Goal: Information Seeking & Learning: Learn about a topic

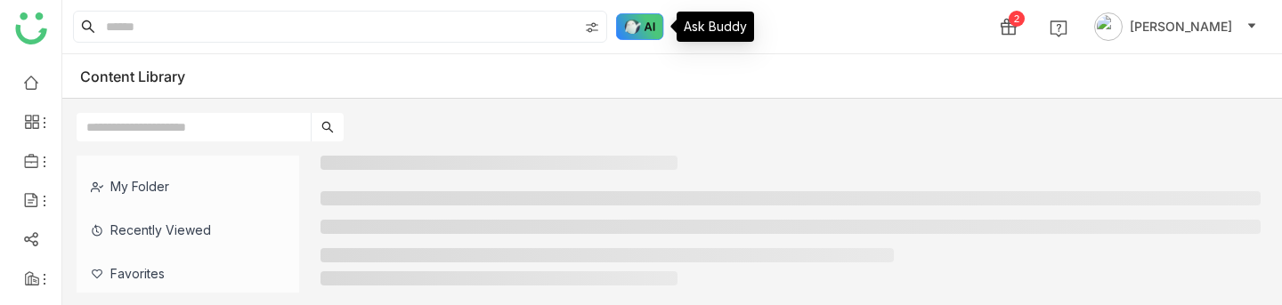
click at [640, 26] on img at bounding box center [640, 26] width 48 height 27
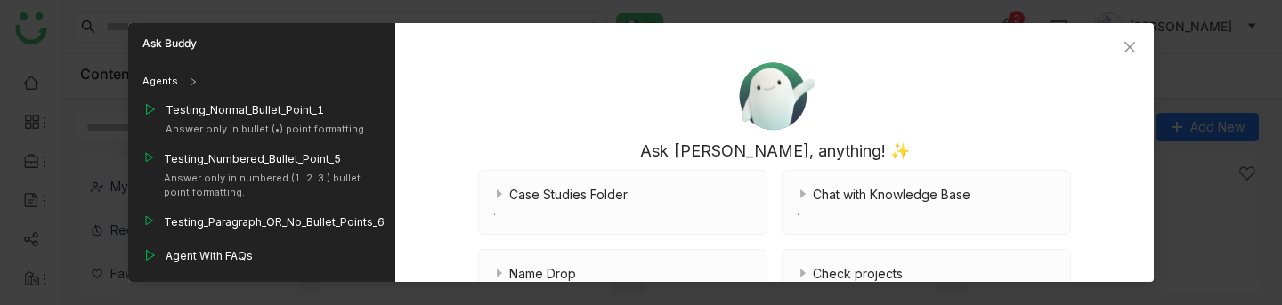
scroll to position [1858, 0]
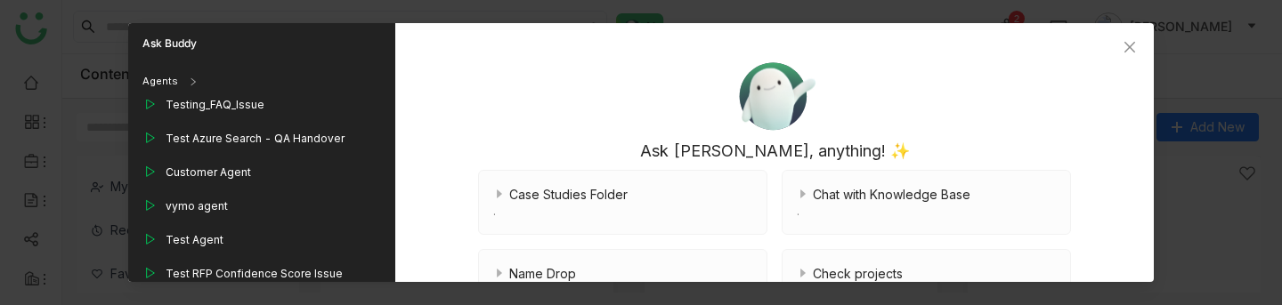
click at [191, 84] on icon at bounding box center [193, 81] width 9 height 9
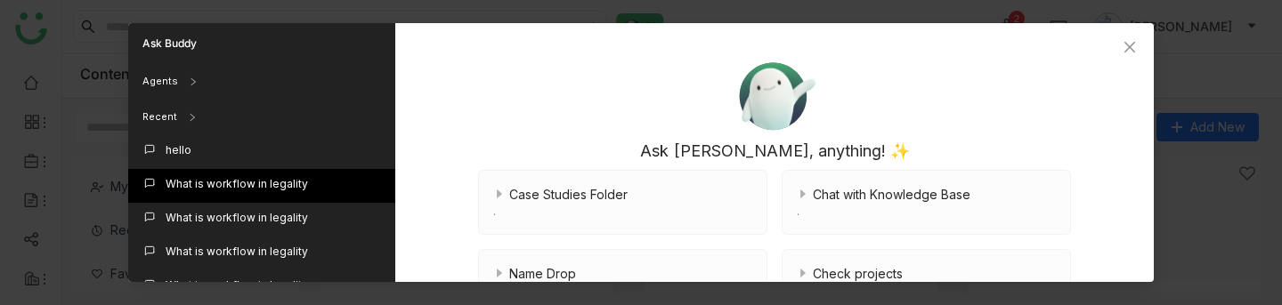
click at [209, 177] on div "What is workflow in legality" at bounding box center [237, 184] width 142 height 16
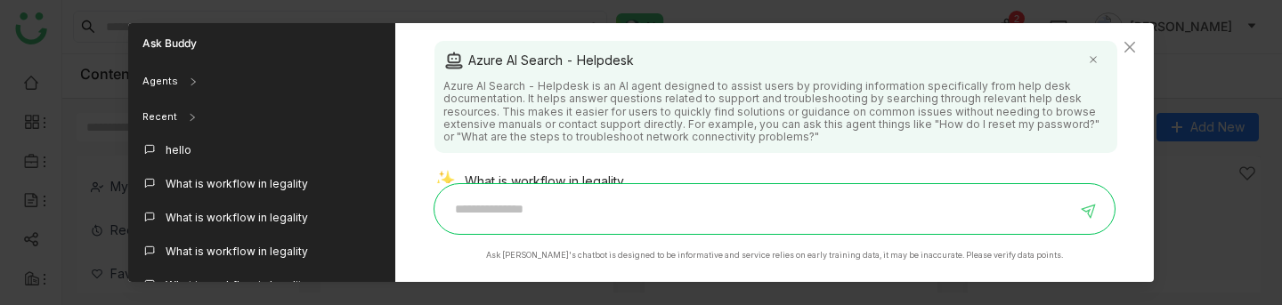
click at [603, 178] on div "What is workflow in legality" at bounding box center [768, 183] width 669 height 25
copy div "What is workflow in legality"
click at [600, 203] on input at bounding box center [761, 209] width 632 height 28
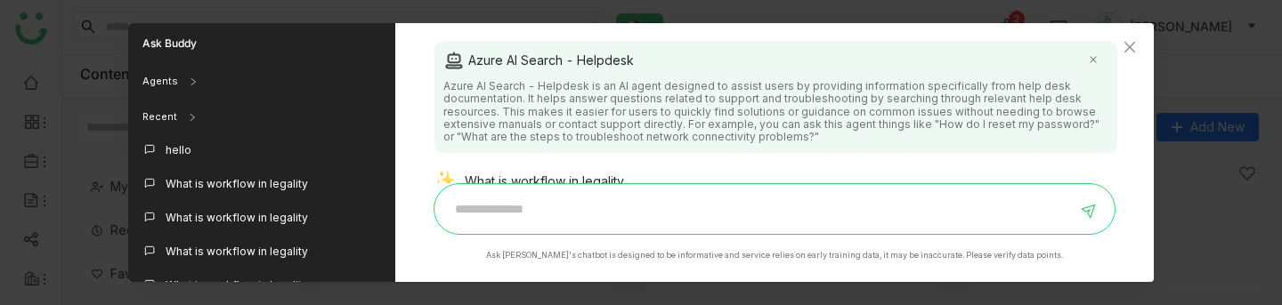
paste input "**********"
type input "**********"
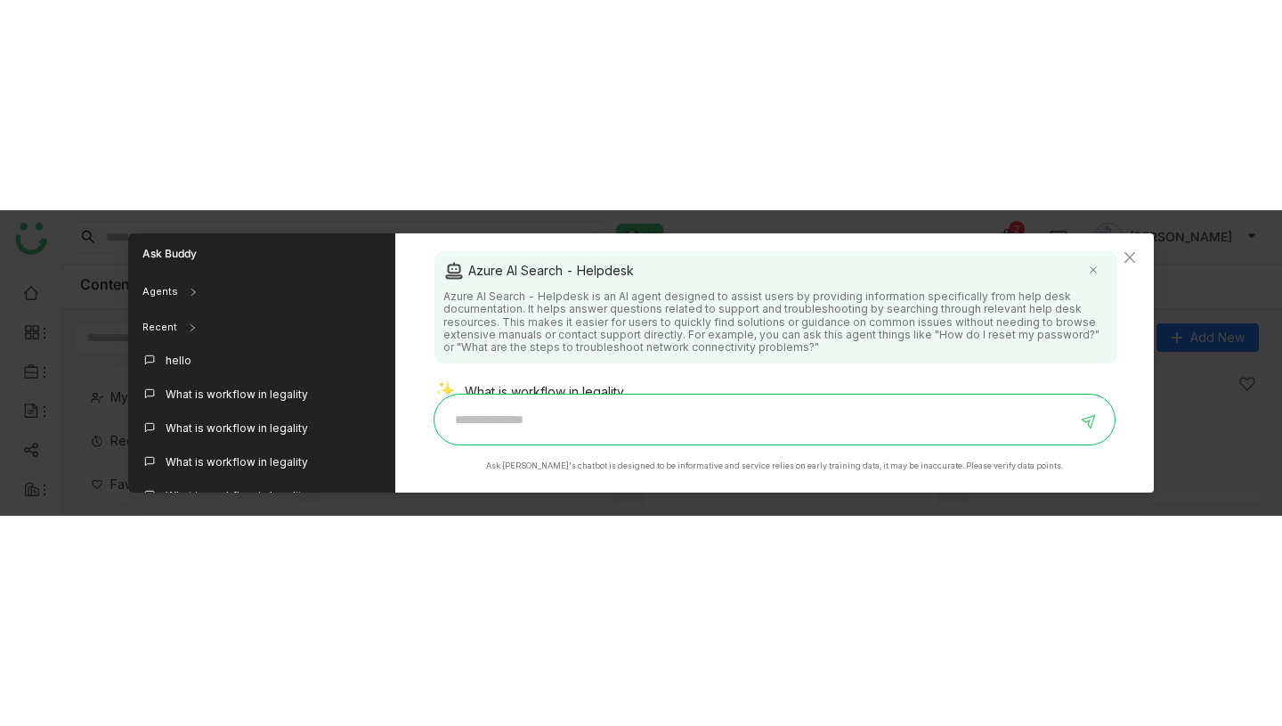
scroll to position [189, 0]
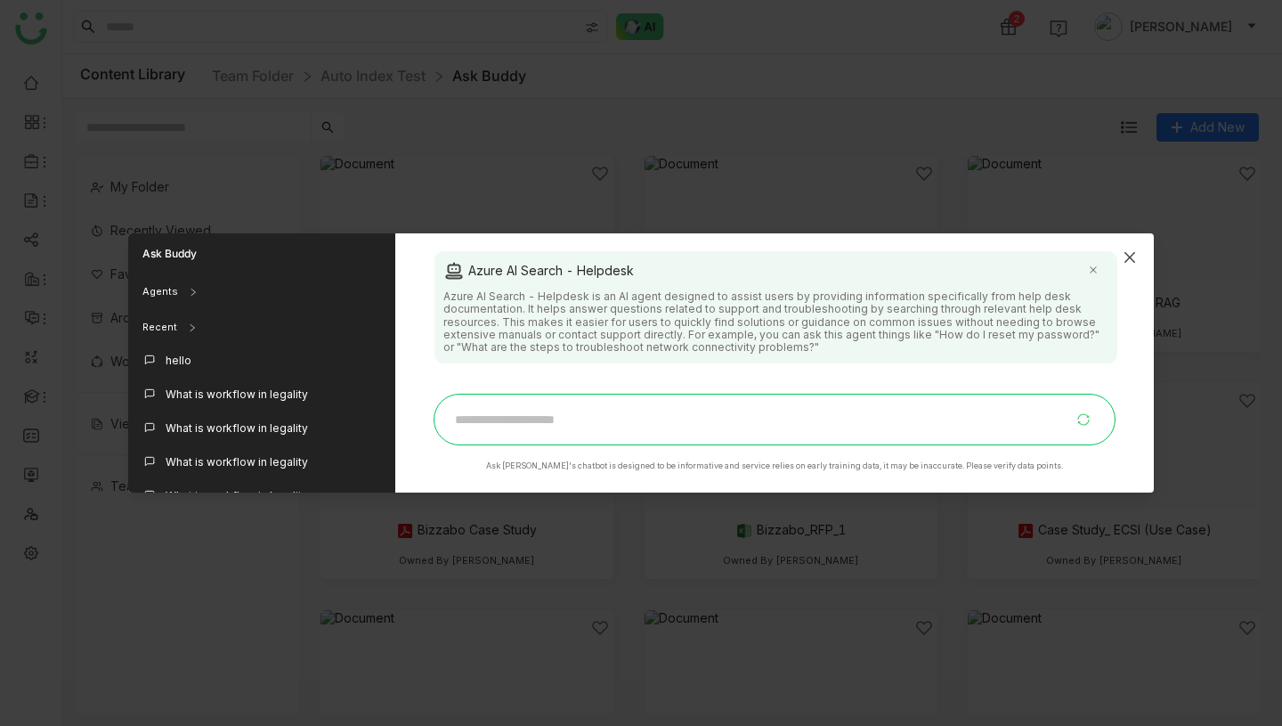
click at [1136, 253] on icon "Close" at bounding box center [1130, 257] width 14 height 14
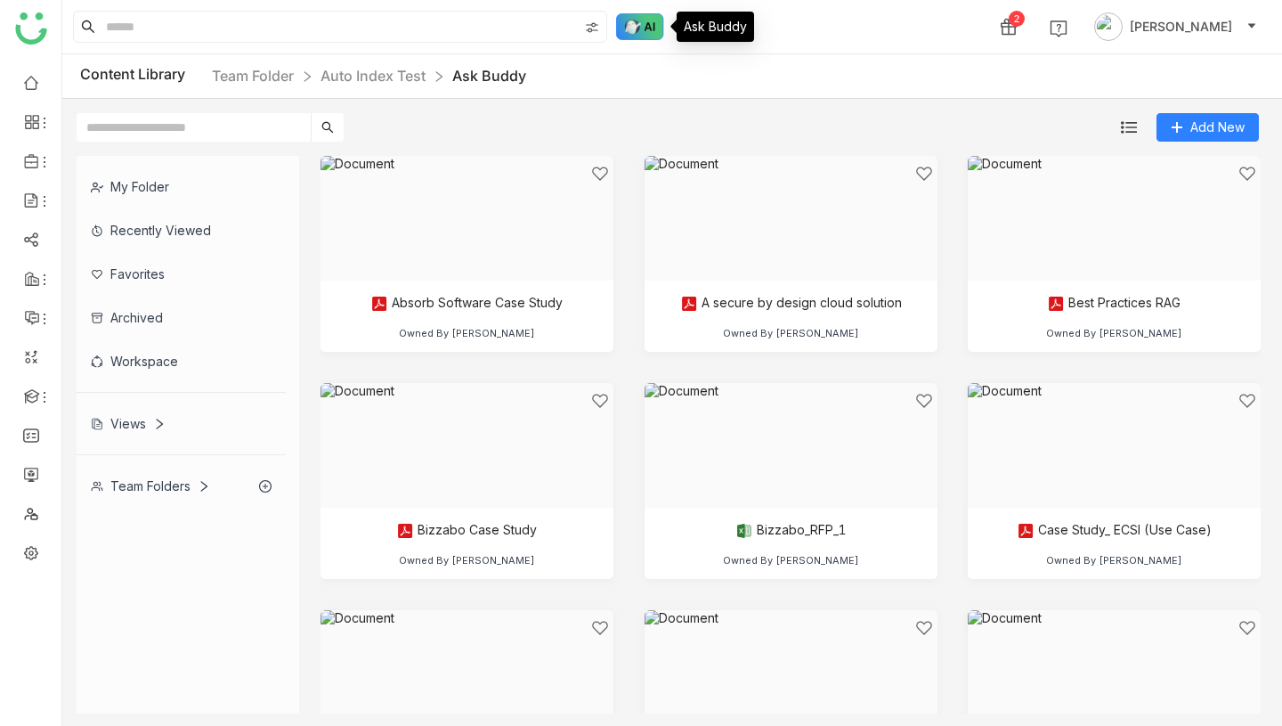
click at [638, 17] on img at bounding box center [640, 26] width 48 height 27
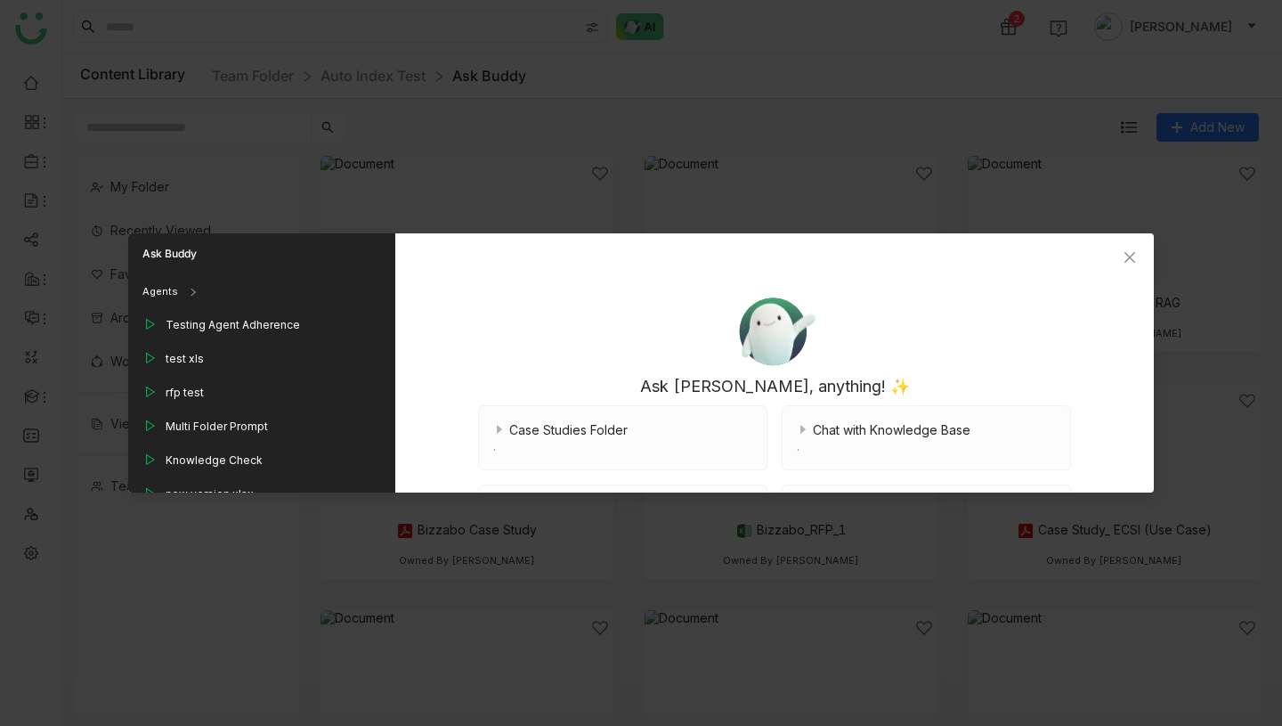
scroll to position [243, 0]
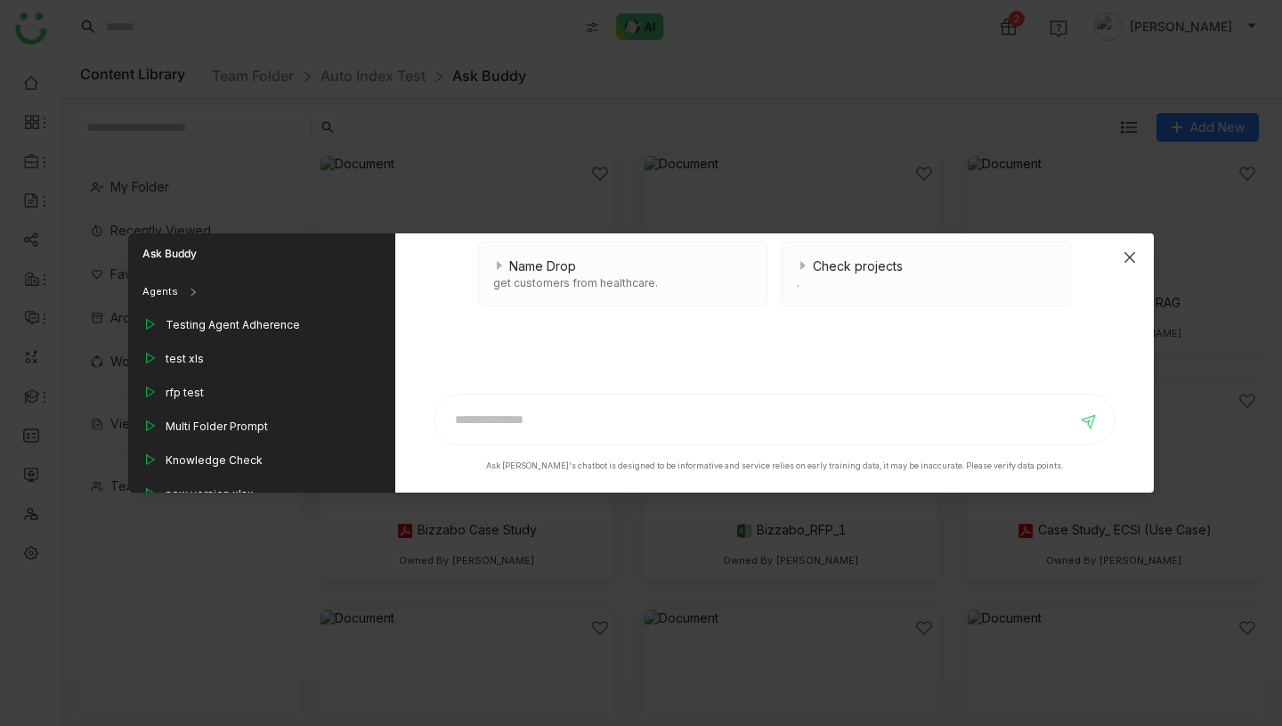
click at [1132, 256] on icon "Close" at bounding box center [1130, 257] width 14 height 14
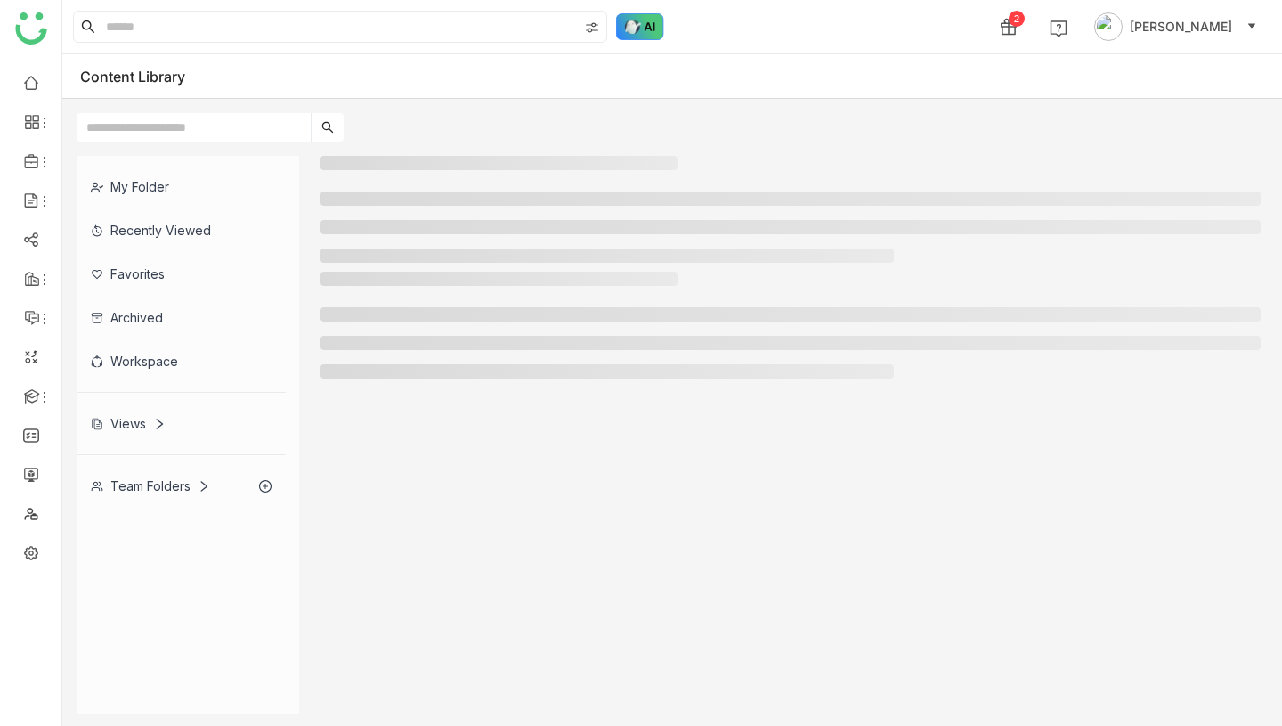
click at [642, 29] on img at bounding box center [640, 26] width 48 height 27
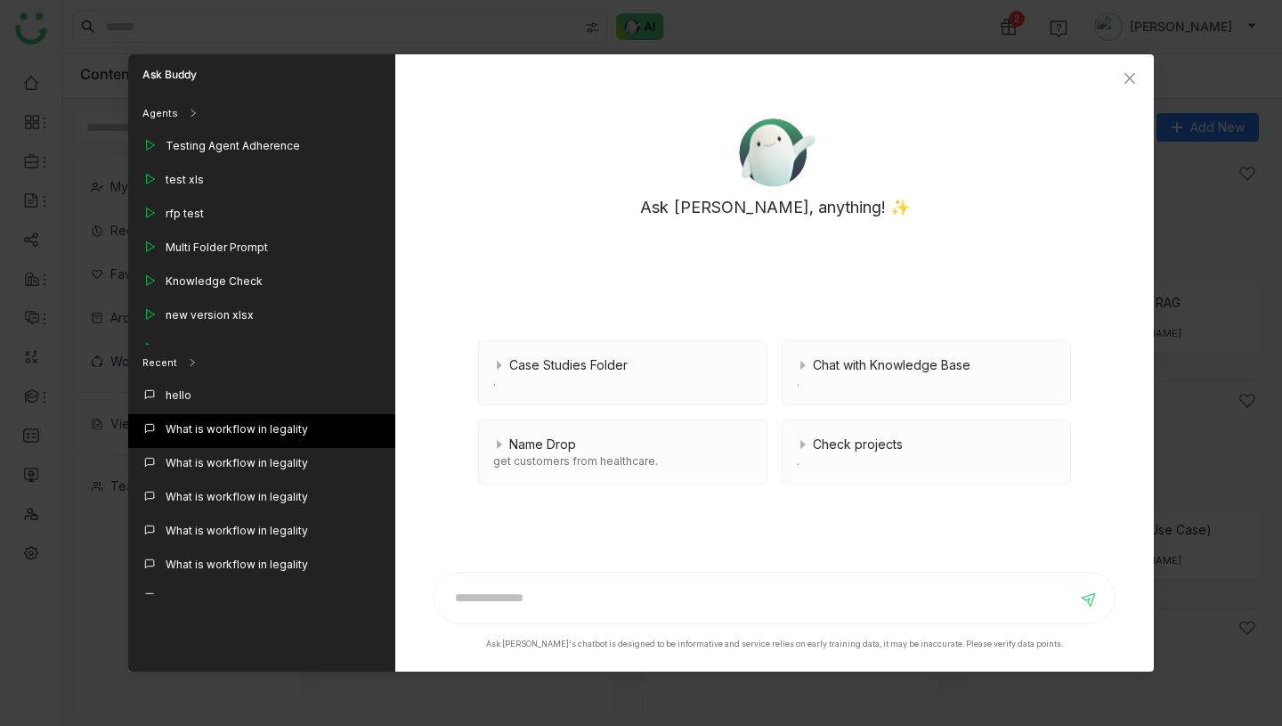
click at [232, 422] on div "What is workflow in legality" at bounding box center [237, 429] width 142 height 16
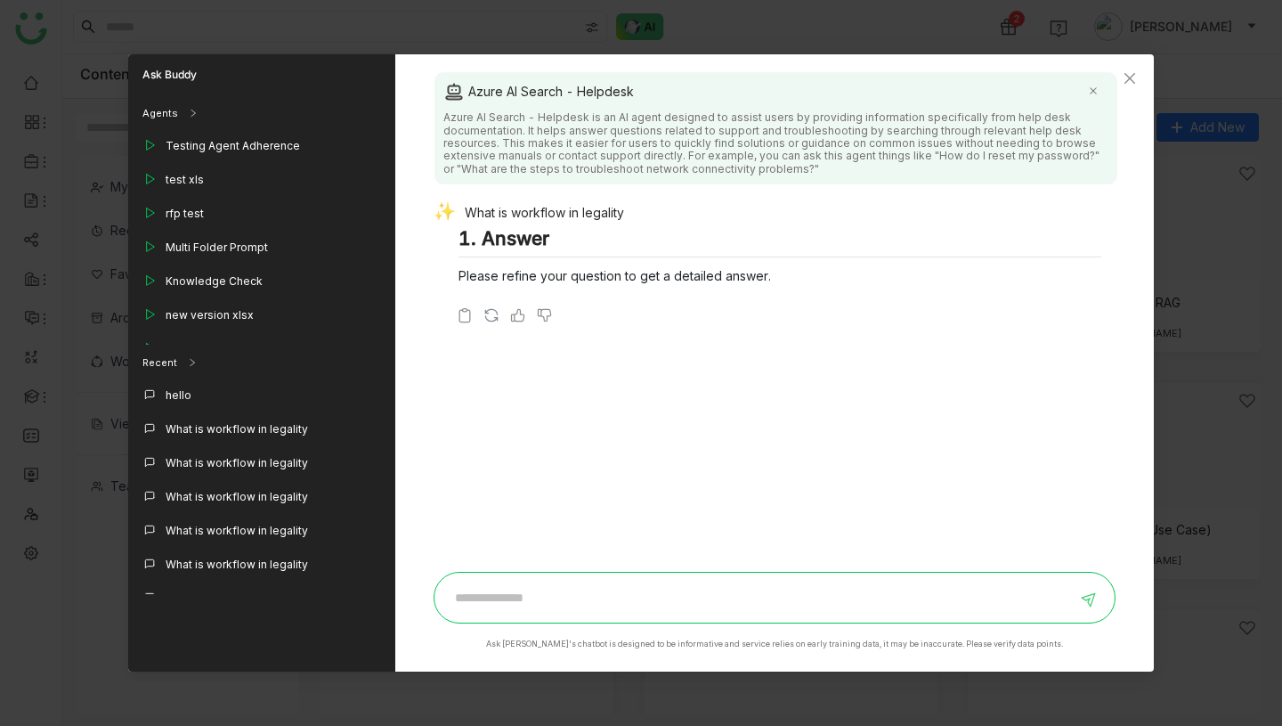
click at [562, 214] on div "What is workflow in legality" at bounding box center [768, 214] width 669 height 25
copy div "What is workflow in legality"
click at [596, 594] on input at bounding box center [761, 597] width 632 height 28
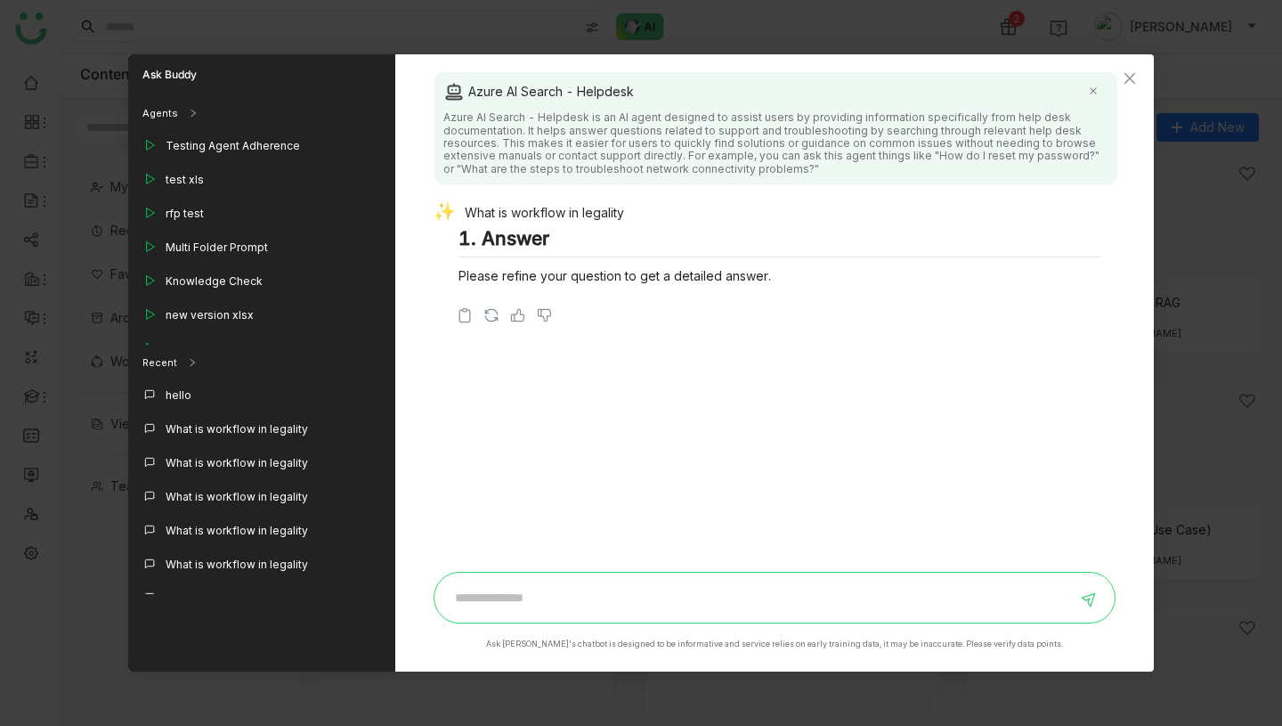
paste input "**********"
type input "**********"
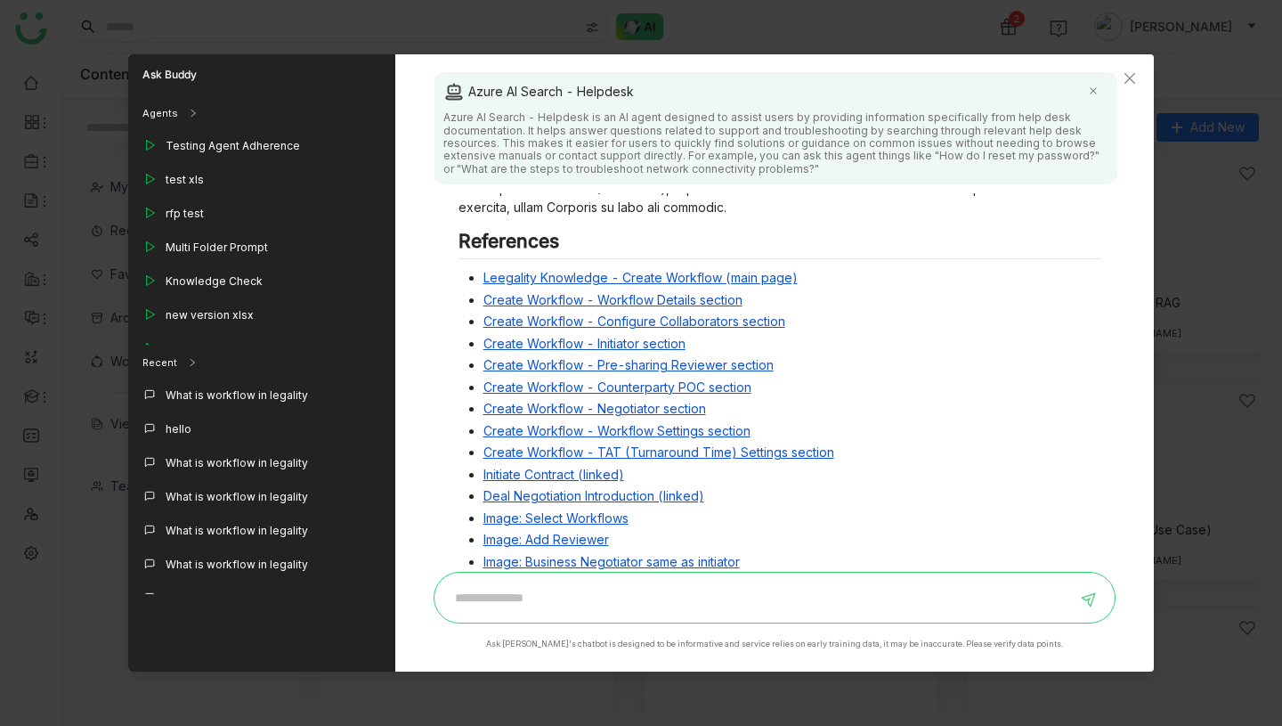
scroll to position [626, 0]
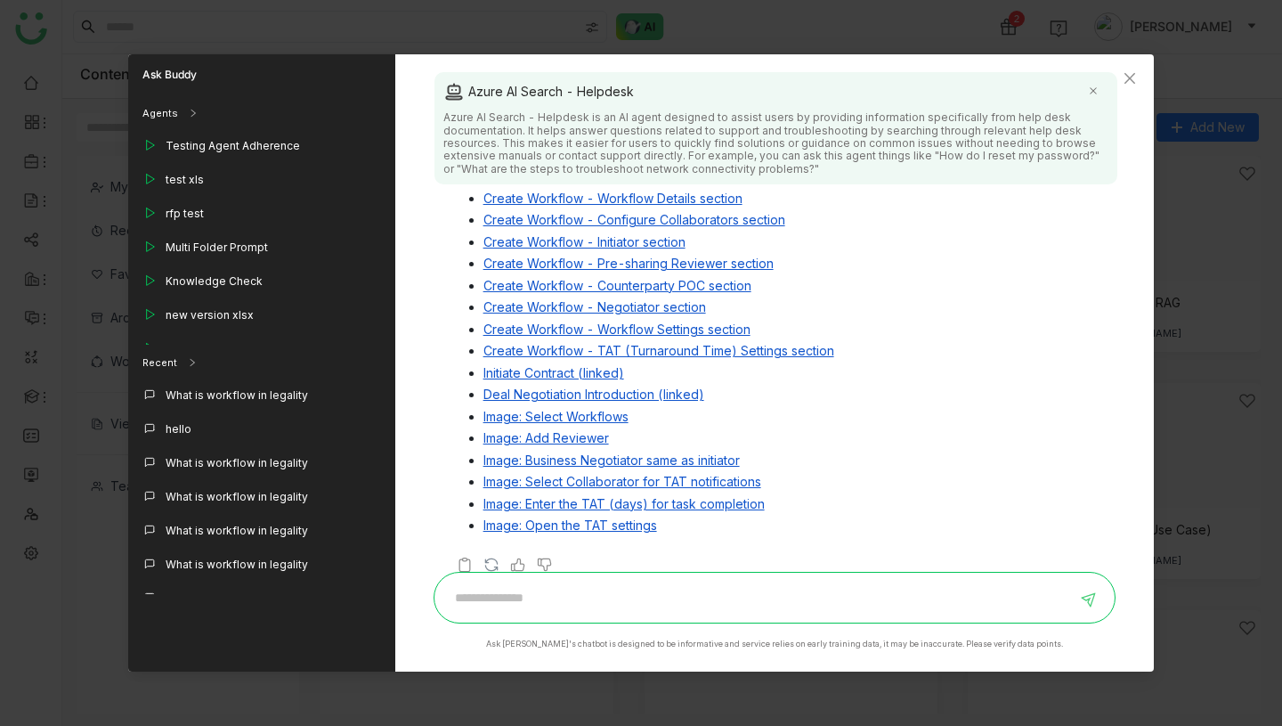
click at [561, 430] on link "Image: Add Reviewer" at bounding box center [547, 437] width 126 height 15
click at [592, 321] on link "Create Workflow - Workflow Settings section" at bounding box center [617, 328] width 267 height 15
click at [564, 212] on link "Create Workflow - Configure Collaborators section" at bounding box center [635, 219] width 302 height 15
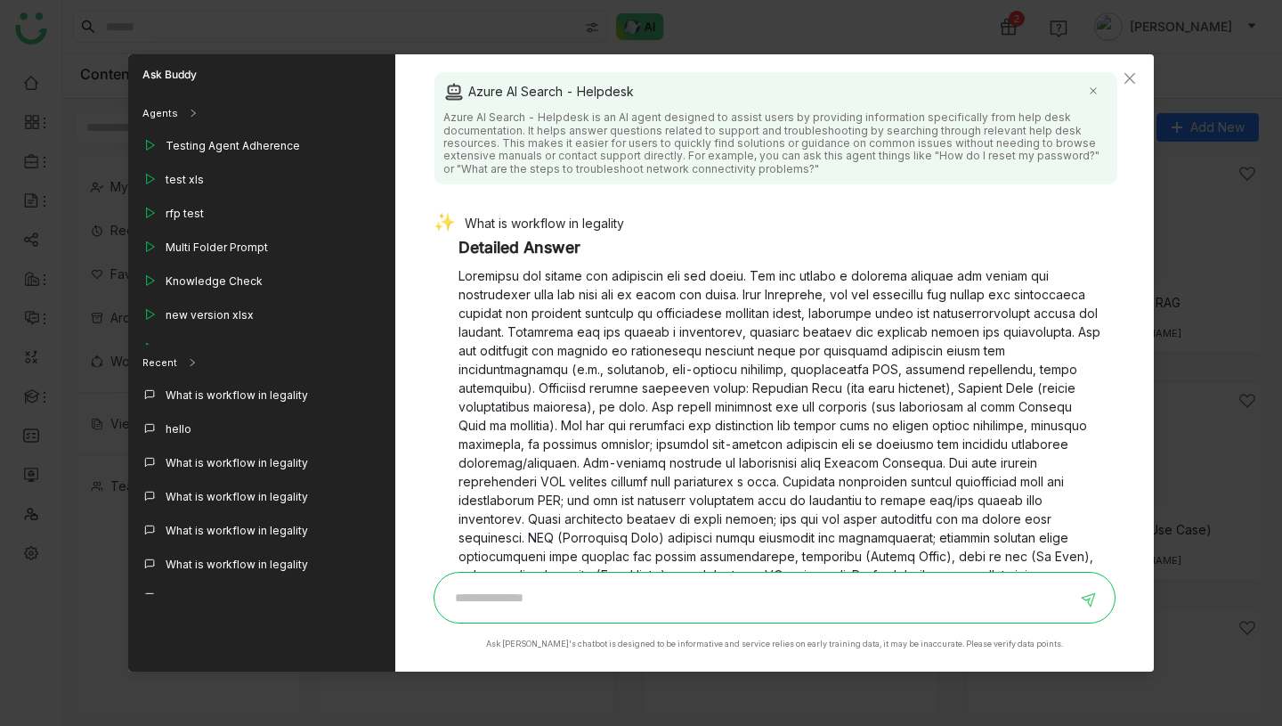
scroll to position [142, 0]
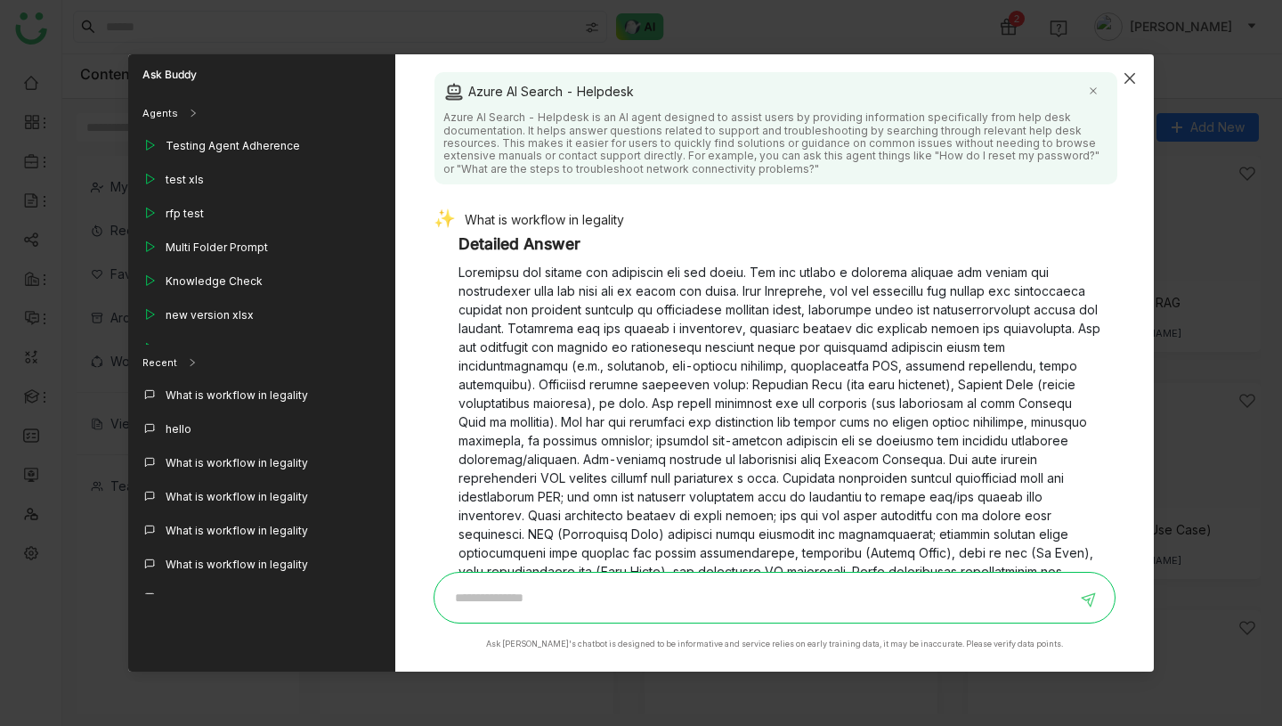
click at [1135, 75] on icon "Close" at bounding box center [1130, 78] width 14 height 14
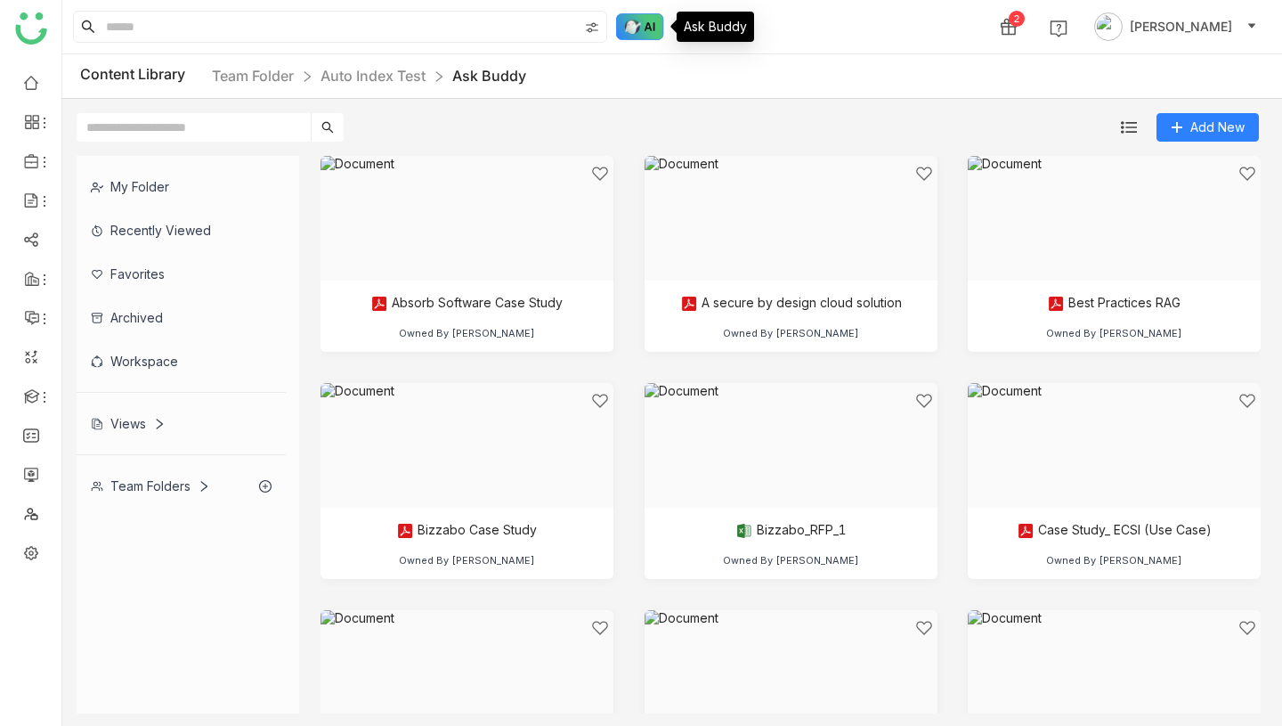
click at [643, 34] on img at bounding box center [640, 26] width 48 height 27
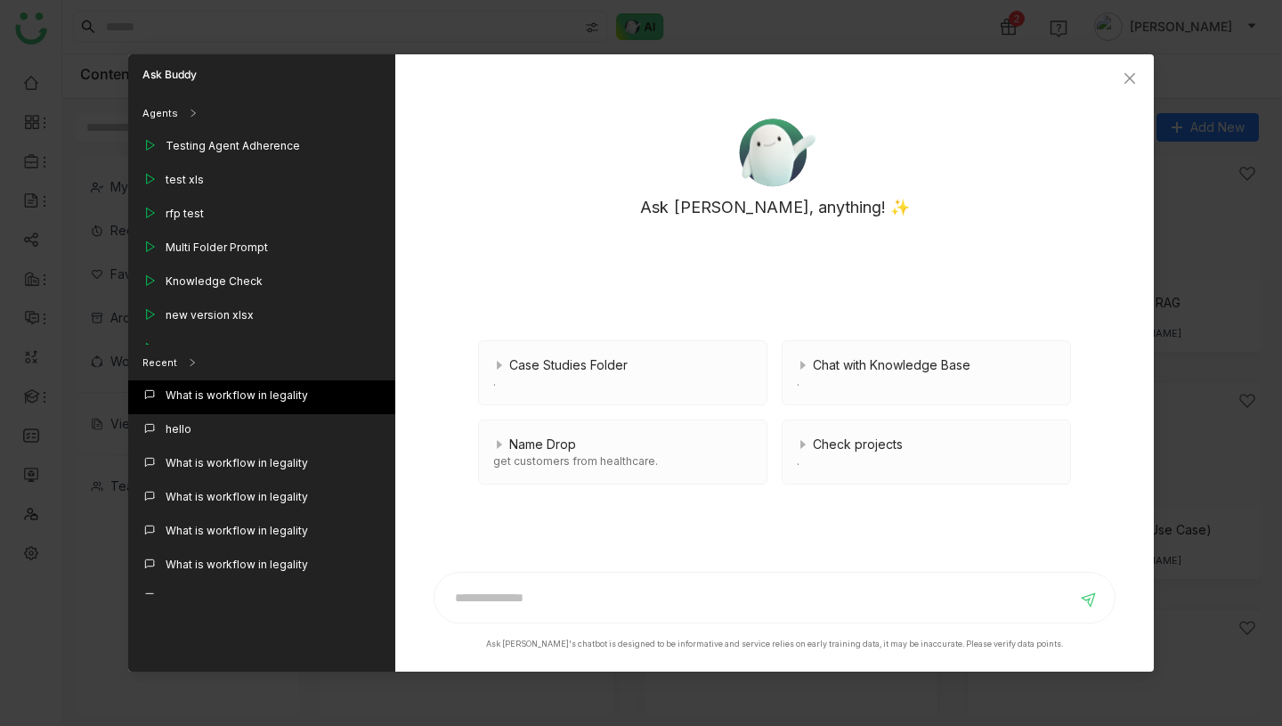
click at [283, 396] on div "What is workflow in legality" at bounding box center [237, 395] width 142 height 16
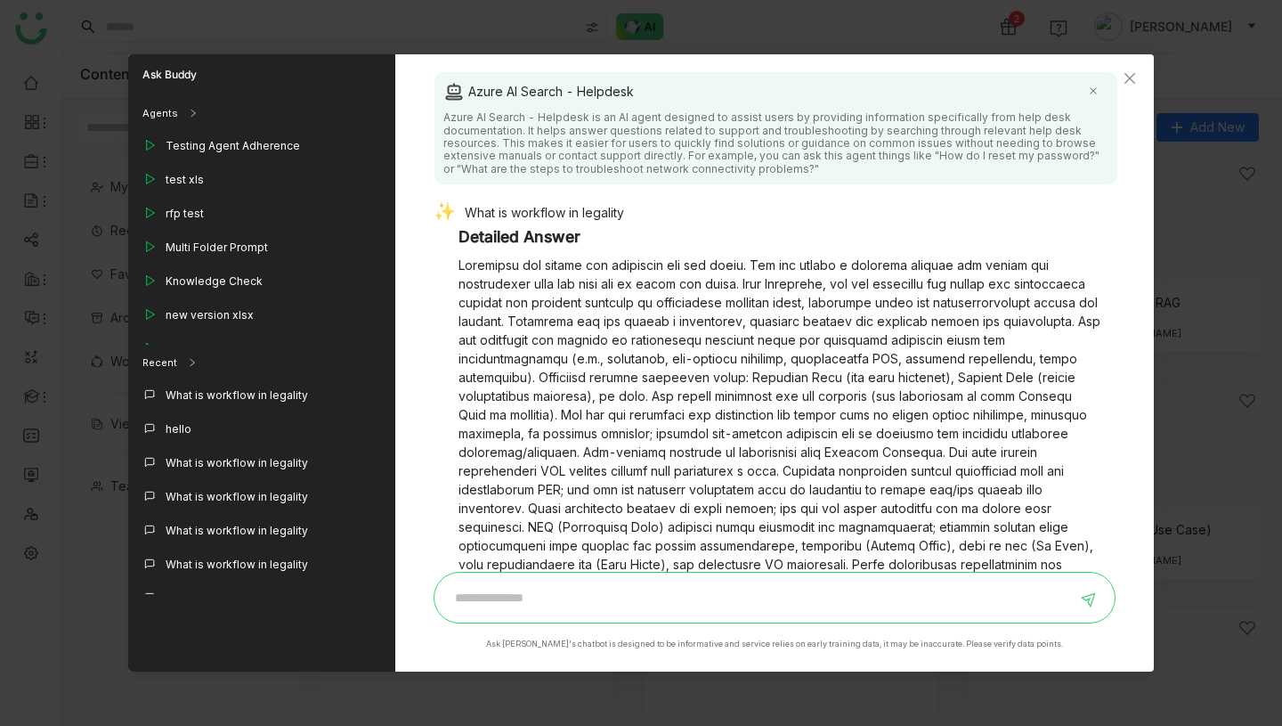
click at [575, 595] on input at bounding box center [761, 597] width 632 height 28
type input "**********"
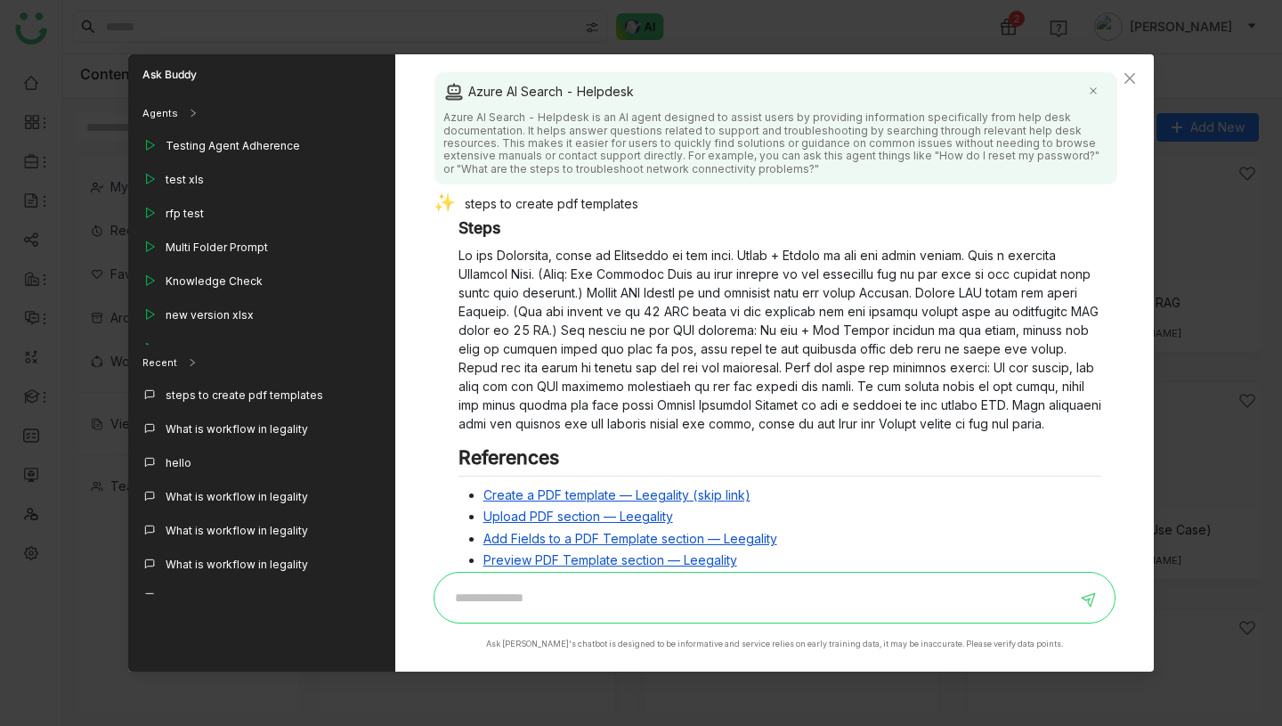
scroll to position [891, 0]
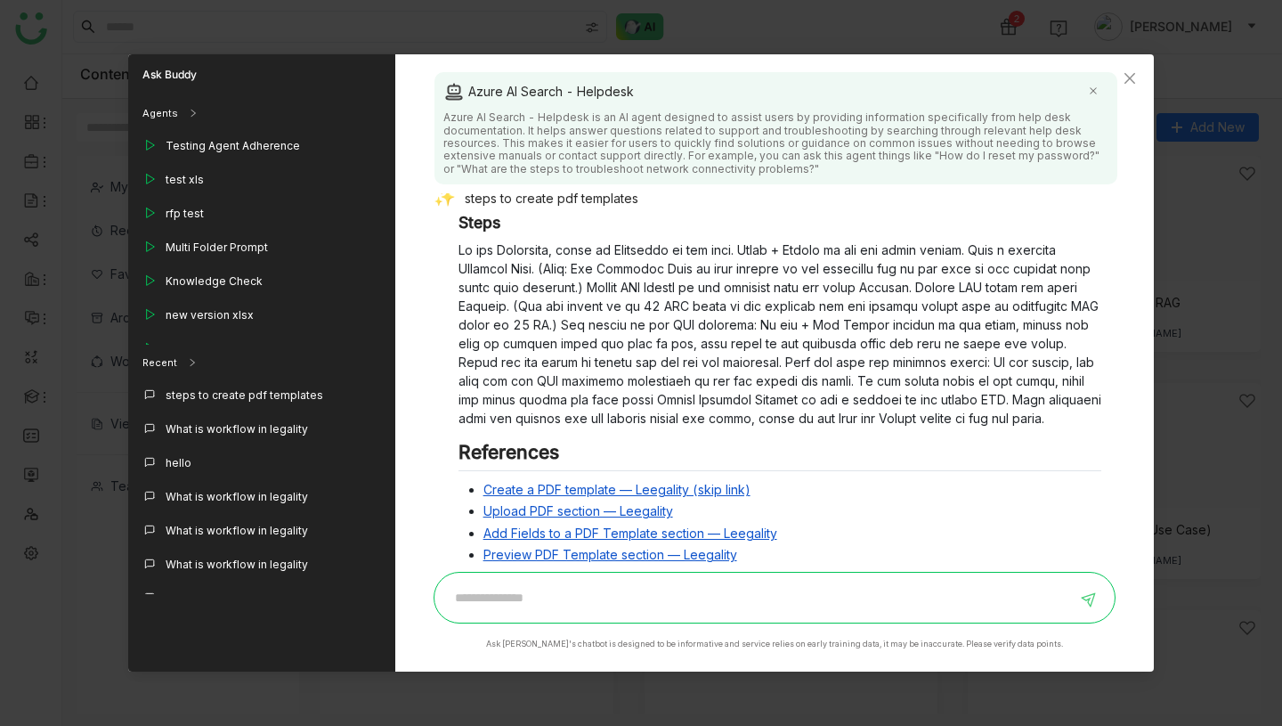
click at [616, 482] on link "Create a PDF template — Leegality (skip link)" at bounding box center [617, 489] width 267 height 15
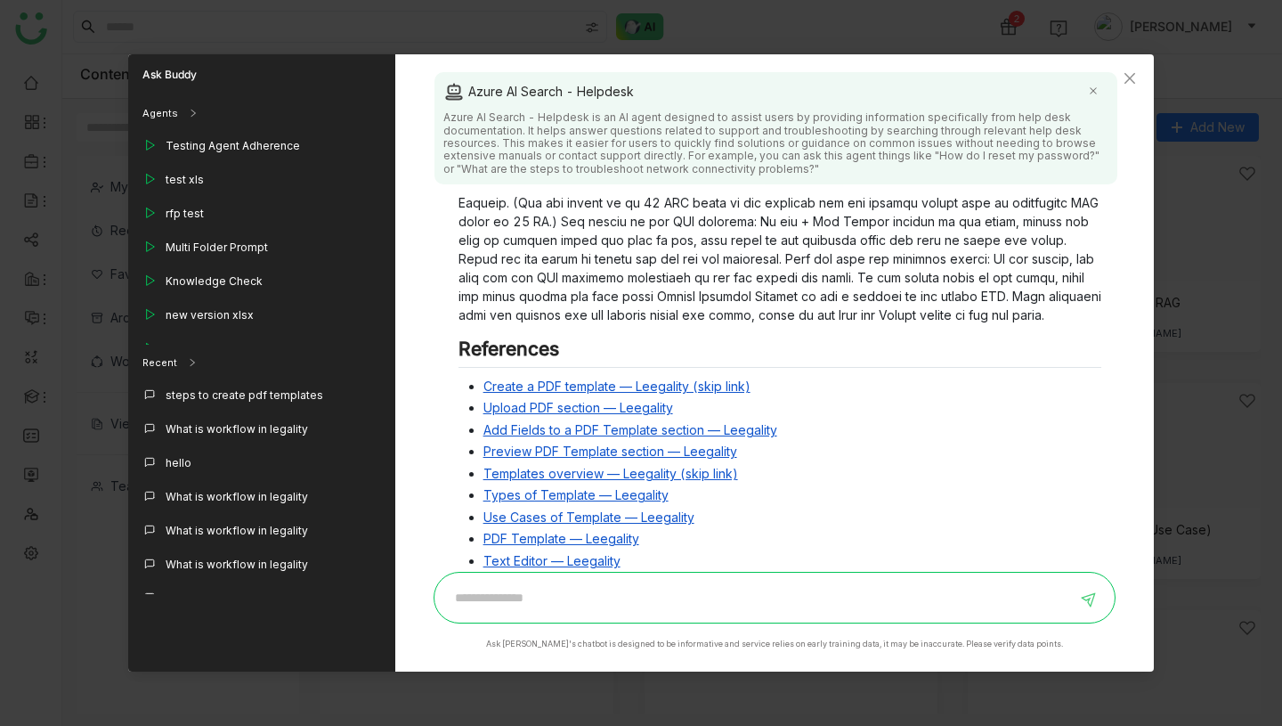
scroll to position [1029, 0]
